Goal: Transaction & Acquisition: Purchase product/service

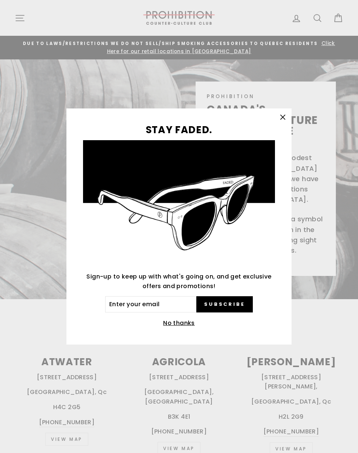
click at [174, 327] on button "No thanks" at bounding box center [179, 323] width 36 height 10
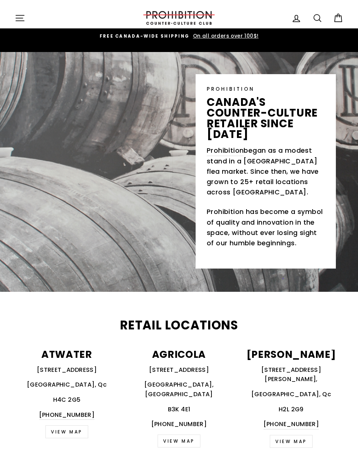
click at [20, 13] on icon "button" at bounding box center [20, 18] width 10 height 10
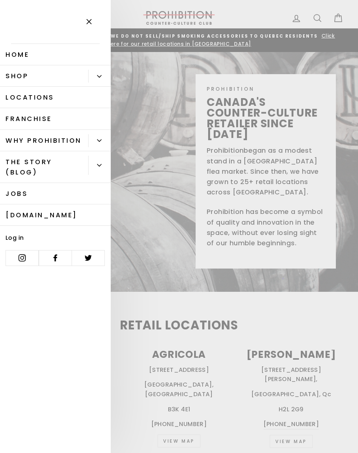
click at [15, 197] on link "Jobs" at bounding box center [55, 193] width 111 height 21
click at [12, 72] on link "Shop" at bounding box center [44, 75] width 88 height 21
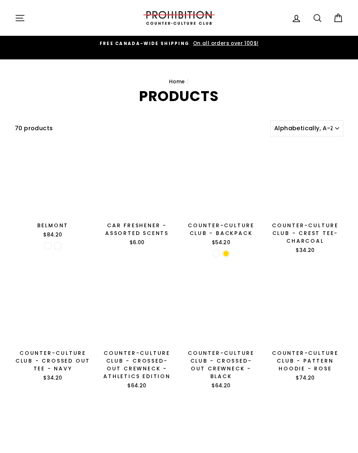
click at [106, 82] on nav "Home /" at bounding box center [179, 82] width 328 height 8
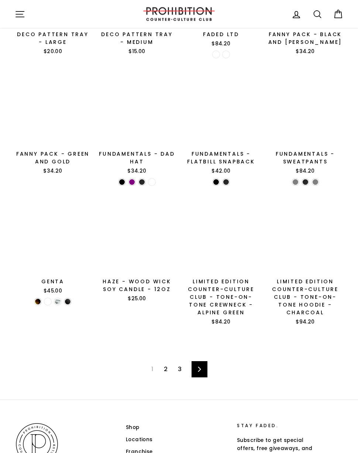
scroll to position [695, 0]
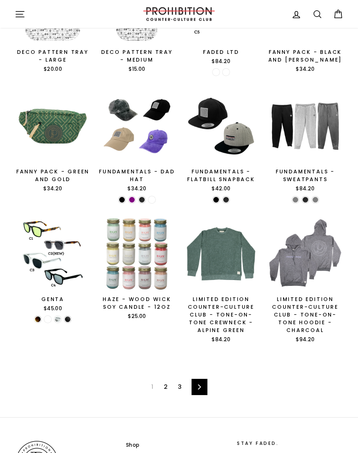
click at [200, 387] on icon at bounding box center [199, 387] width 5 height 5
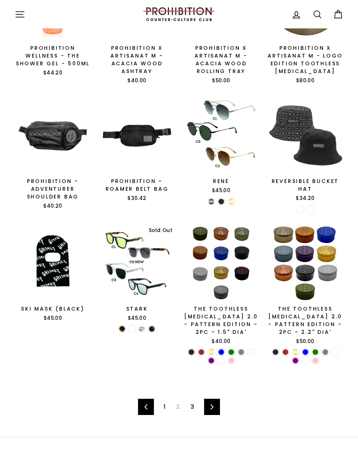
scroll to position [782, 0]
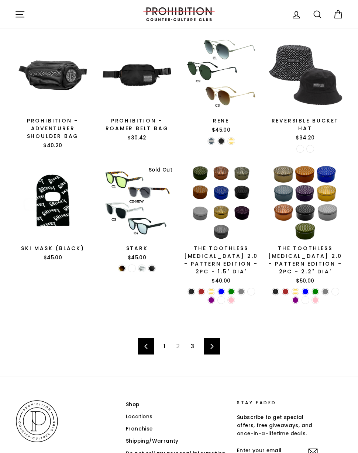
click at [218, 338] on link "Next" at bounding box center [212, 346] width 16 height 16
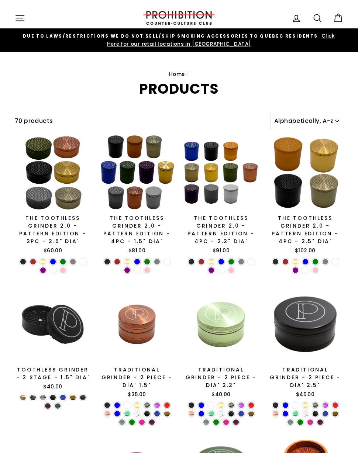
click at [25, 22] on button "Site navigation" at bounding box center [19, 18] width 19 height 16
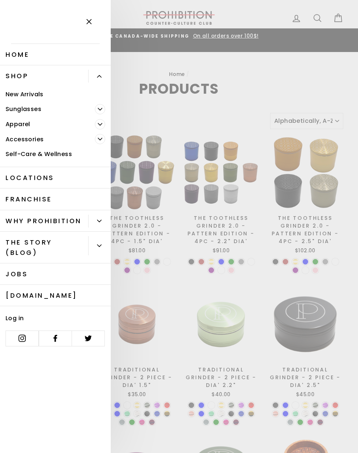
click at [12, 138] on link "Accessories" at bounding box center [47, 139] width 95 height 15
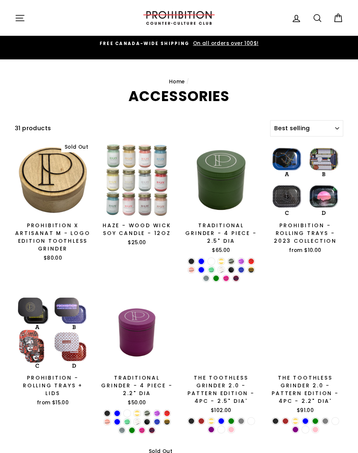
select select "best-selling"
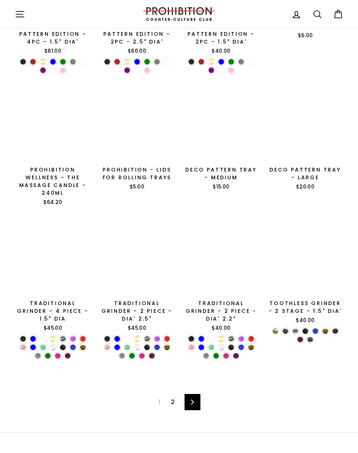
scroll to position [892, 0]
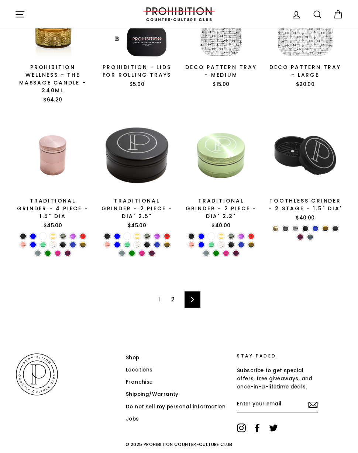
click at [195, 292] on link "Next" at bounding box center [193, 300] width 16 height 16
click at [200, 292] on link "Next" at bounding box center [193, 300] width 16 height 16
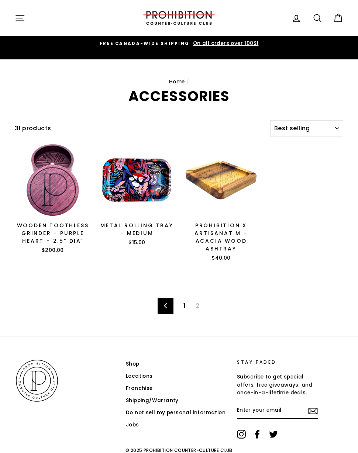
select select "best-selling"
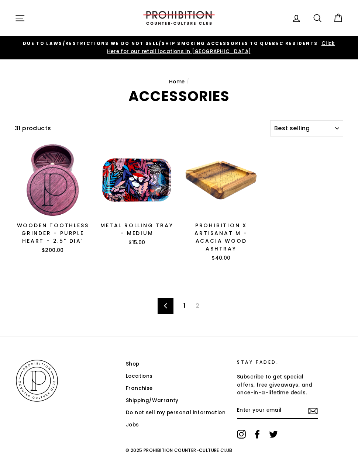
click at [153, 49] on span "Click Here for our retail locations in [GEOGRAPHIC_DATA]" at bounding box center [221, 47] width 228 height 15
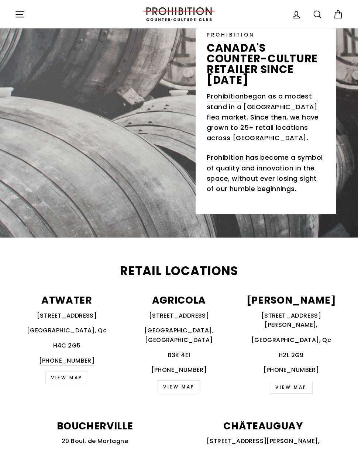
scroll to position [48, 0]
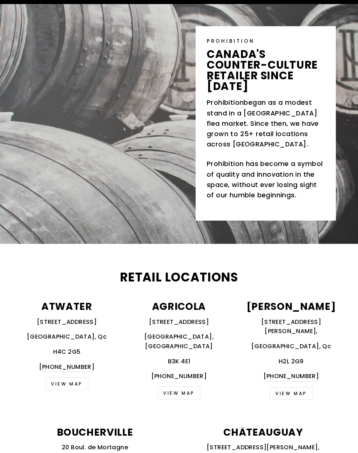
click at [294, 311] on p "[PERSON_NAME]" at bounding box center [291, 307] width 104 height 10
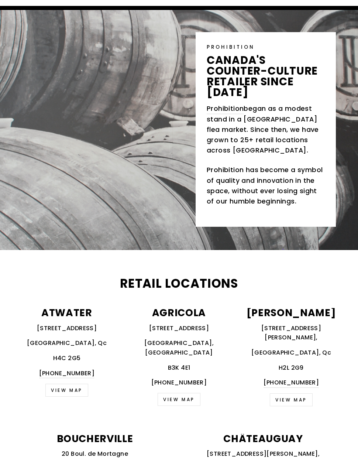
scroll to position [0, 0]
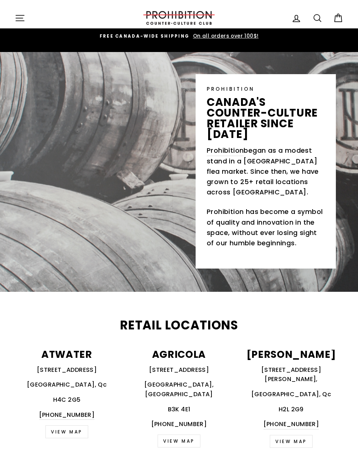
click at [19, 12] on button "Site navigation" at bounding box center [19, 18] width 19 height 16
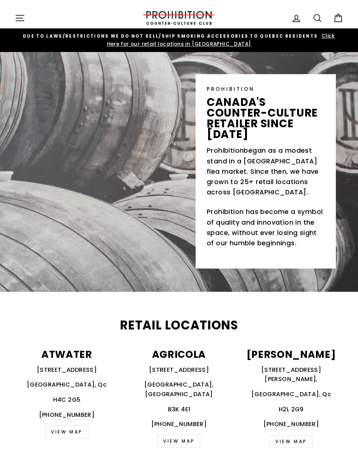
click at [315, 11] on link "Search" at bounding box center [317, 18] width 19 height 16
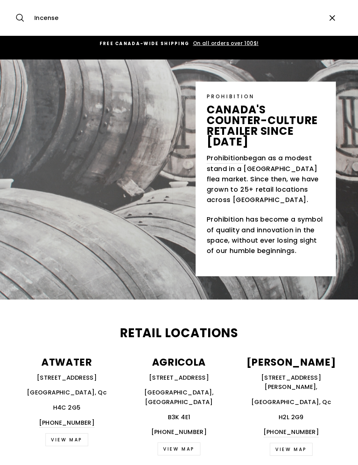
type input "Incense"
click at [23, 18] on button "Search" at bounding box center [23, 18] width 16 height 25
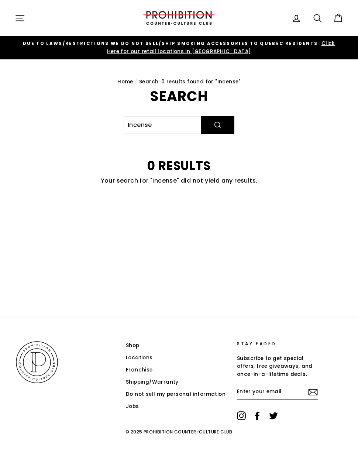
click at [24, 18] on icon "button" at bounding box center [20, 18] width 10 height 10
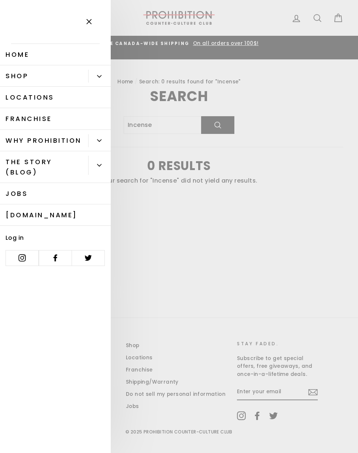
click at [18, 77] on link "Shop" at bounding box center [44, 75] width 88 height 21
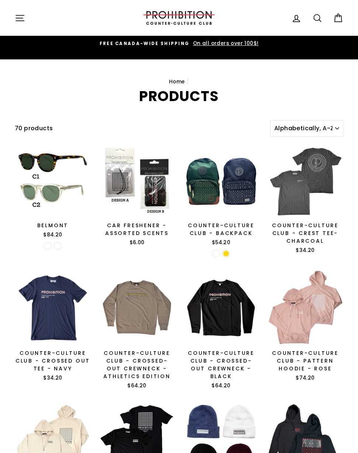
click at [317, 12] on link "Search" at bounding box center [317, 18] width 19 height 16
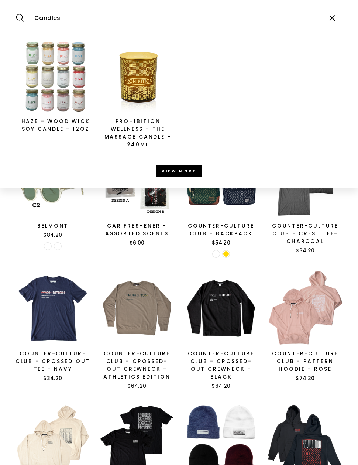
type input "Candles"
click at [172, 171] on small "View more" at bounding box center [179, 171] width 34 height 5
